Goal: Information Seeking & Learning: Find specific page/section

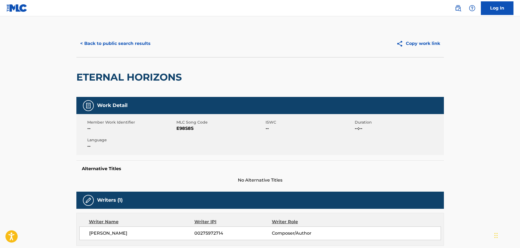
click at [137, 45] on button "< Back to public search results" at bounding box center [115, 44] width 78 height 14
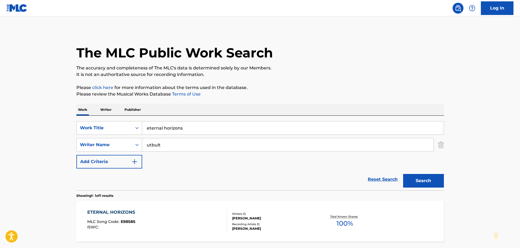
click at [165, 121] on div "eternal horizons" at bounding box center [293, 128] width 302 height 14
click at [166, 125] on input "eternal horizons" at bounding box center [293, 127] width 302 height 13
type input "soldier drummers"
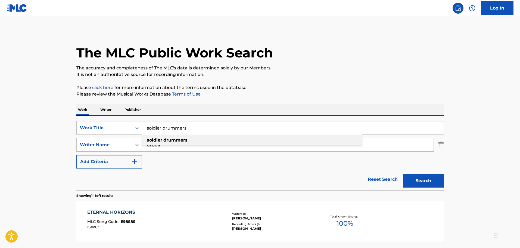
click at [173, 141] on strong "drummers" at bounding box center [175, 139] width 24 height 5
click at [161, 146] on input "utbult" at bounding box center [288, 144] width 292 height 13
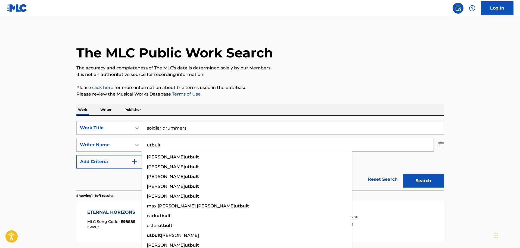
click at [161, 146] on input "utbult" at bounding box center [288, 144] width 292 height 13
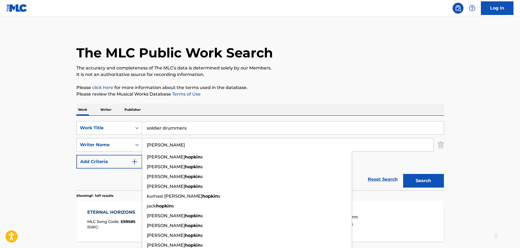
type input "[PERSON_NAME]"
click at [403, 174] on button "Search" at bounding box center [423, 181] width 41 height 14
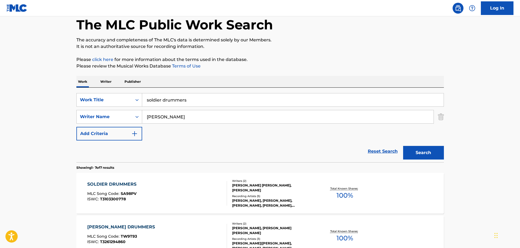
scroll to position [54, 0]
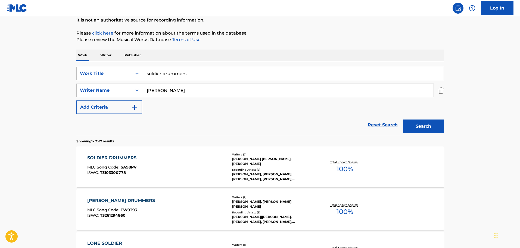
click at [128, 157] on div "SOLDIER DRUMMERS" at bounding box center [113, 158] width 52 height 7
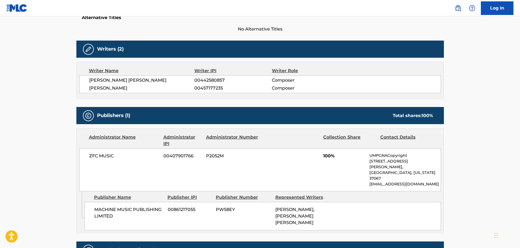
scroll to position [163, 0]
